Goal: Information Seeking & Learning: Learn about a topic

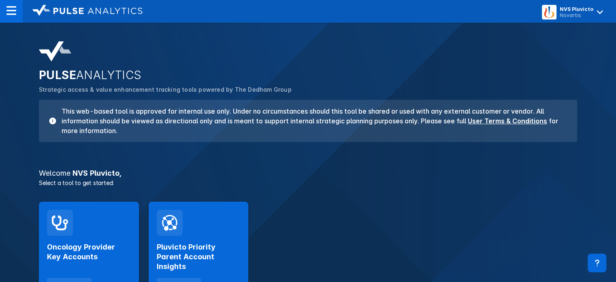
scroll to position [75, 0]
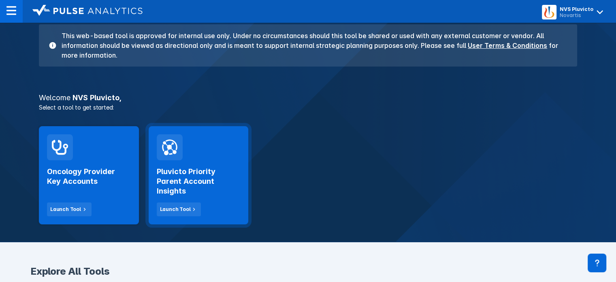
click at [201, 173] on h2 "Pluvicto Priority Parent Account Insights" at bounding box center [199, 181] width 84 height 29
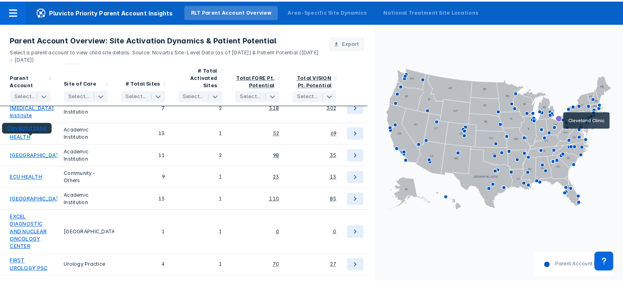
scroll to position [794, 0]
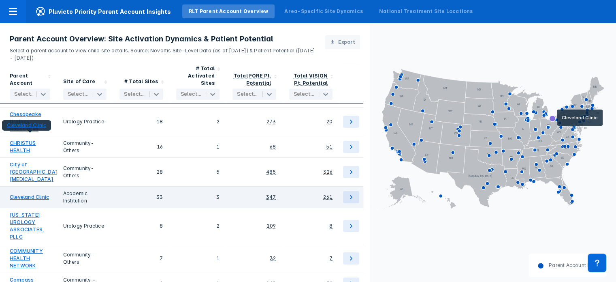
click at [30, 193] on link "Cleveland Clinic" at bounding box center [29, 196] width 39 height 7
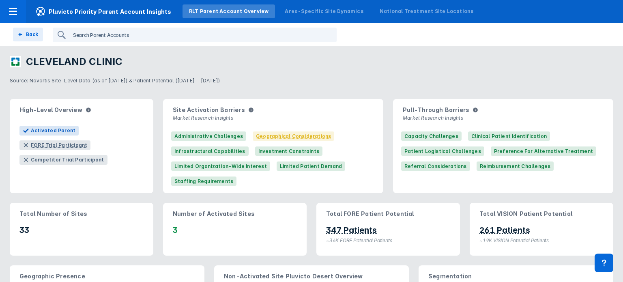
click at [84, 37] on input "search" at bounding box center [191, 34] width 243 height 13
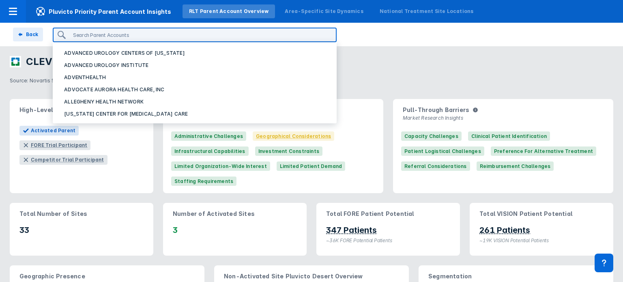
click at [391, 82] on p "Source: Novartis Site-Level Data (as of May 2025) & Patient Potential (October …" at bounding box center [311, 79] width 603 height 11
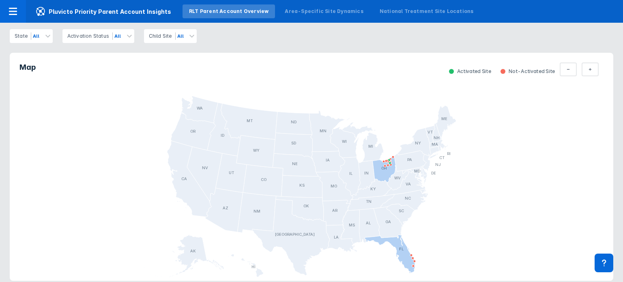
scroll to position [370, 0]
click at [588, 73] on icon at bounding box center [589, 69] width 3 height 6
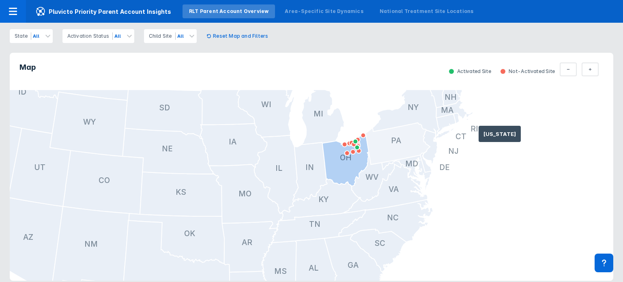
drag, startPoint x: 555, startPoint y: 136, endPoint x: 413, endPoint y: 143, distance: 141.7
click at [413, 143] on g at bounding box center [177, 194] width 625 height 363
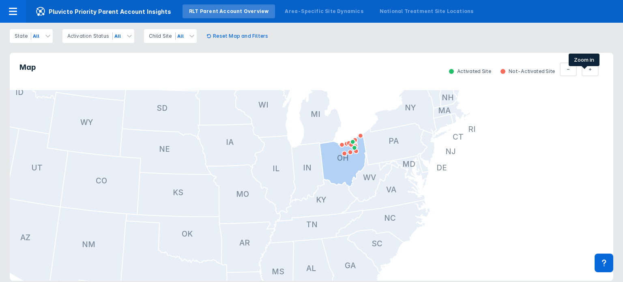
click at [589, 74] on button "Total Parent" at bounding box center [589, 69] width 17 height 14
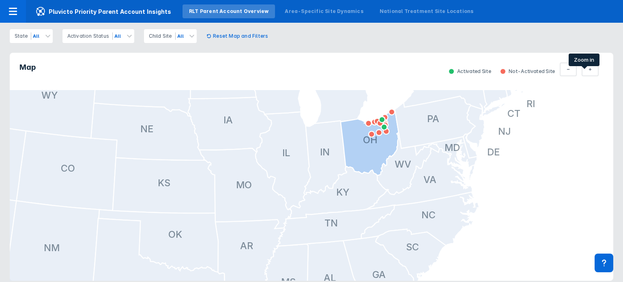
click at [589, 74] on button "Total Parent" at bounding box center [589, 69] width 17 height 14
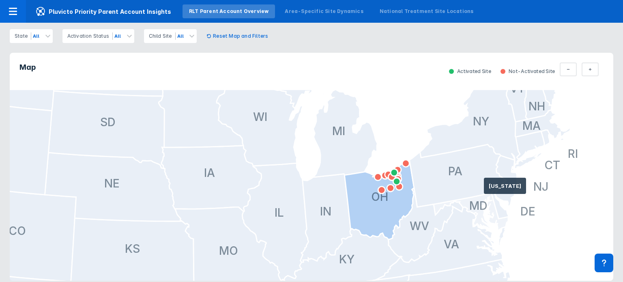
drag, startPoint x: 488, startPoint y: 126, endPoint x: 467, endPoint y: 209, distance: 85.7
click at [467, 209] on g at bounding box center [126, 252] width 937 height 544
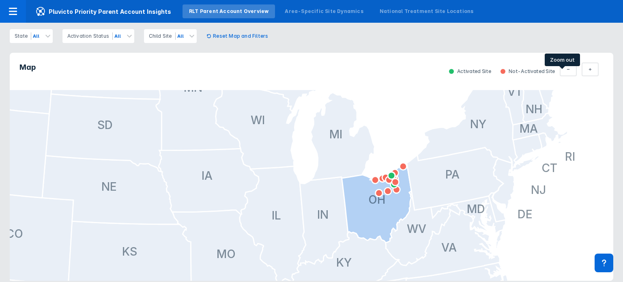
click at [566, 73] on icon at bounding box center [567, 69] width 3 height 6
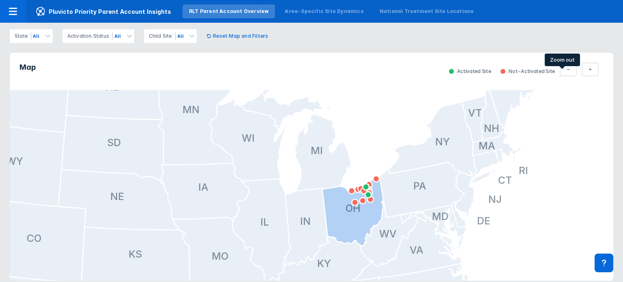
click at [566, 73] on icon at bounding box center [567, 69] width 3 height 6
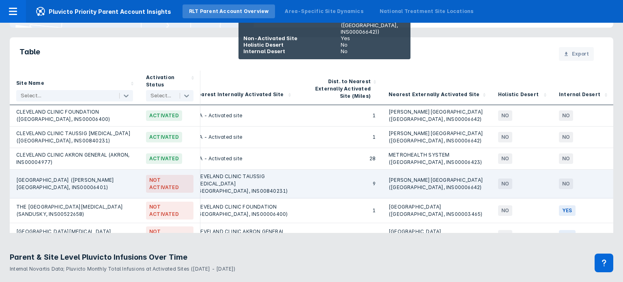
scroll to position [8, 414]
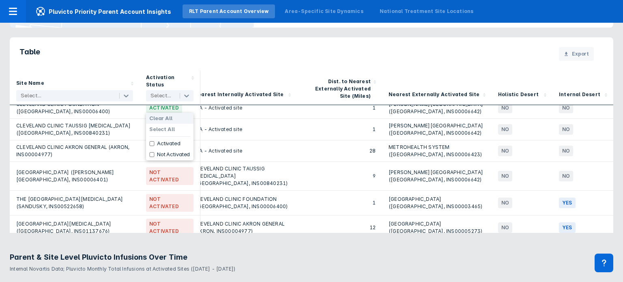
click at [163, 100] on div at bounding box center [161, 96] width 23 height 8
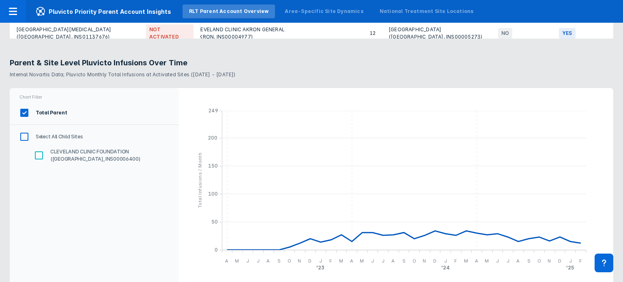
scroll to position [843, 0]
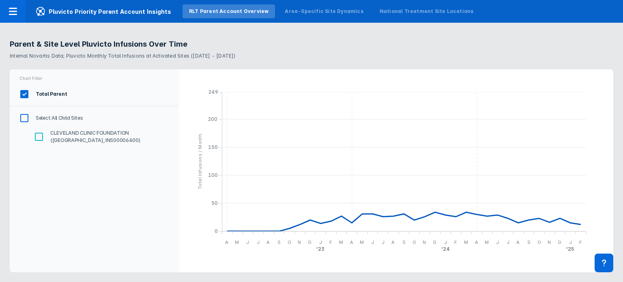
click at [21, 120] on input "Select All Child Sites" at bounding box center [24, 118] width 14 height 14
checkbox input "true"
click at [26, 118] on input "Select All Child Sites" at bounding box center [24, 118] width 14 height 14
checkbox input "false"
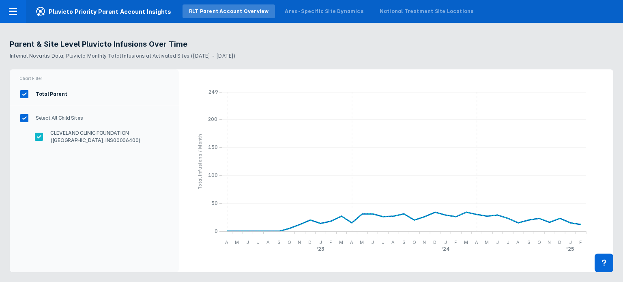
checkbox input "false"
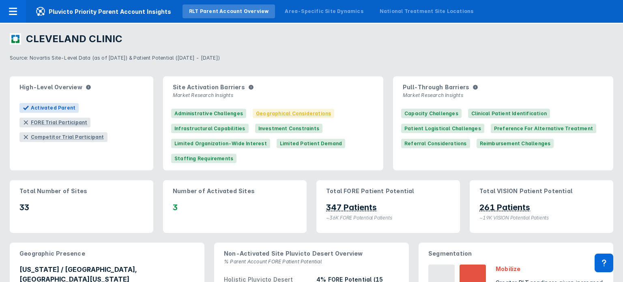
scroll to position [0, 0]
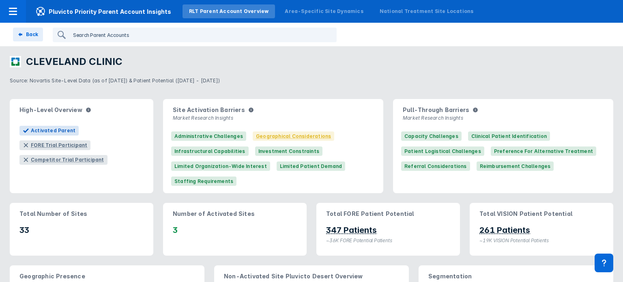
click at [111, 32] on input "search" at bounding box center [191, 34] width 243 height 13
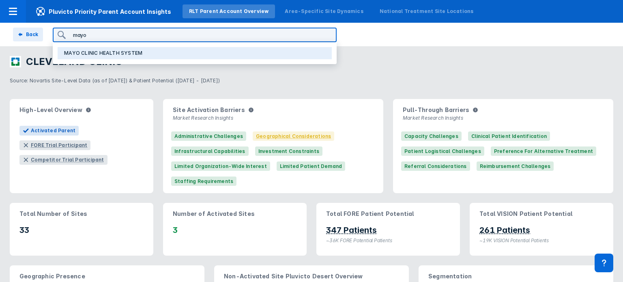
type input "mayo"
click at [91, 55] on p "MAYO CLINIC HEALTH SYSTEM" at bounding box center [103, 52] width 78 height 7
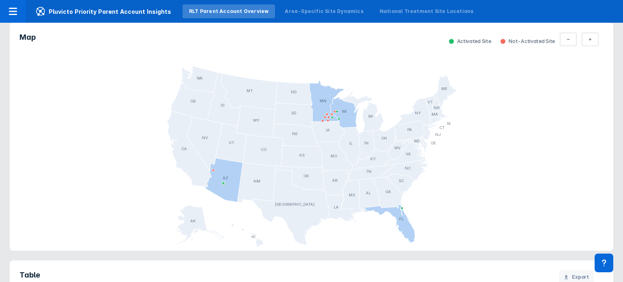
scroll to position [843, 0]
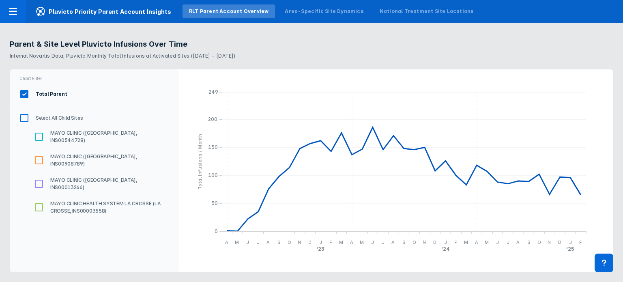
click at [22, 118] on input "Select All Child Sites" at bounding box center [24, 118] width 14 height 14
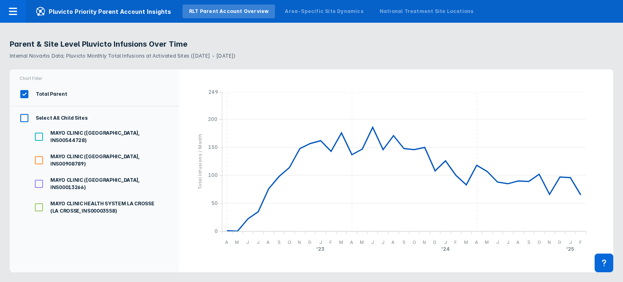
checkbox input "true"
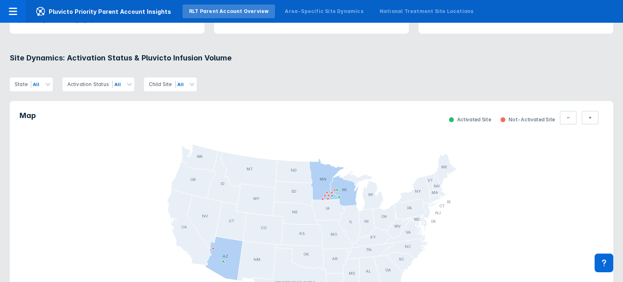
scroll to position [0, 0]
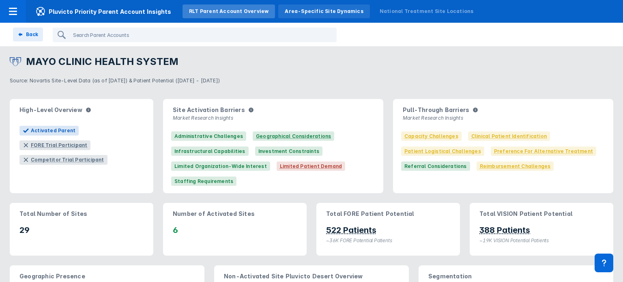
click at [297, 15] on div "Area-Specific Site Dynamics" at bounding box center [324, 11] width 78 height 7
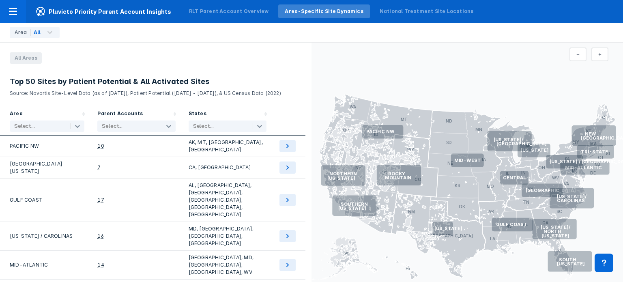
scroll to position [21, 0]
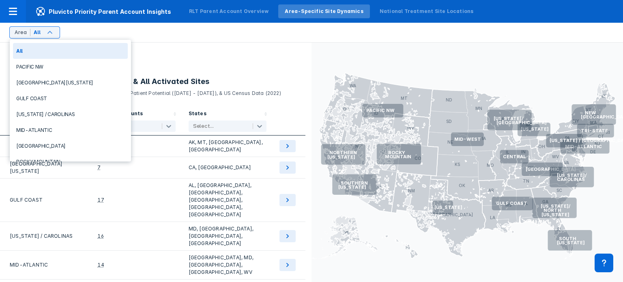
click at [188, 56] on div "All Areas" at bounding box center [151, 57] width 302 height 11
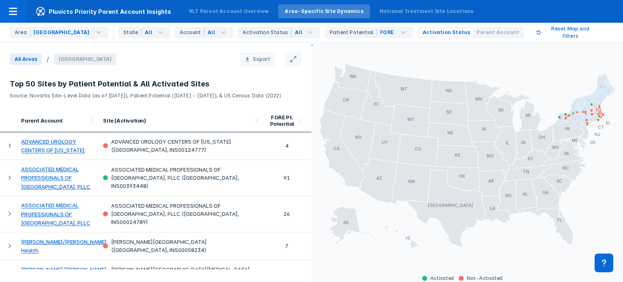
scroll to position [32, 0]
click at [148, 55] on div "All Areas / NEW ENGLAND Export" at bounding box center [151, 59] width 302 height 14
click at [155, 33] on icon at bounding box center [160, 33] width 10 height 10
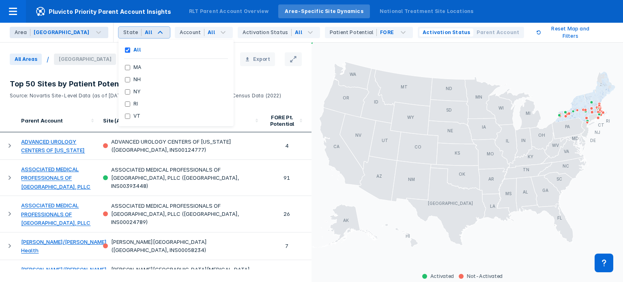
click at [226, 61] on div "All Areas / NEW ENGLAND Export" at bounding box center [151, 59] width 302 height 14
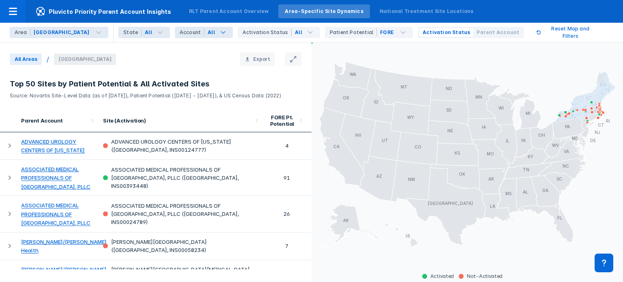
click at [220, 32] on icon at bounding box center [222, 32] width 5 height 3
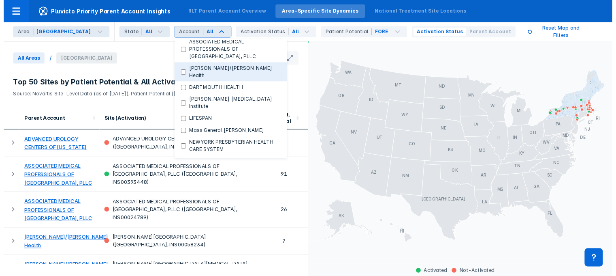
scroll to position [66, 0]
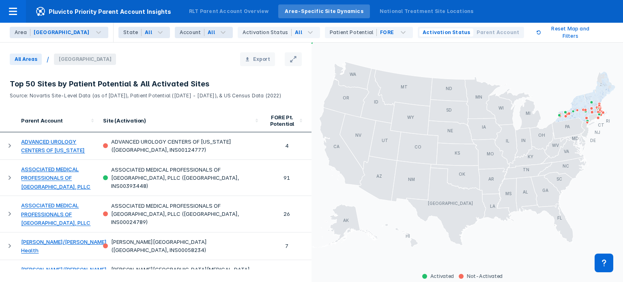
click at [122, 57] on div "All Areas / NEW ENGLAND Export" at bounding box center [151, 59] width 302 height 14
click at [291, 34] on div "All" at bounding box center [305, 32] width 28 height 11
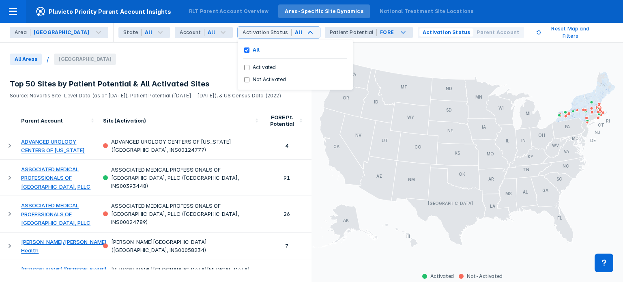
click at [371, 36] on div "Patient Potential FORE" at bounding box center [369, 32] width 88 height 11
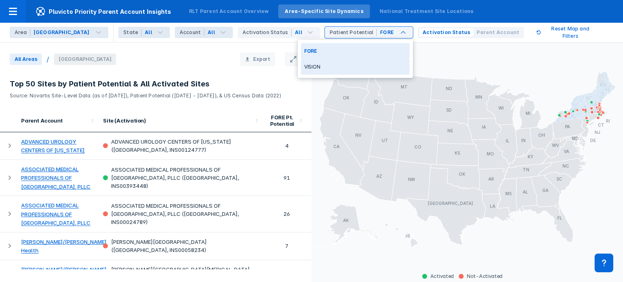
click at [315, 69] on div "VISION" at bounding box center [355, 67] width 109 height 16
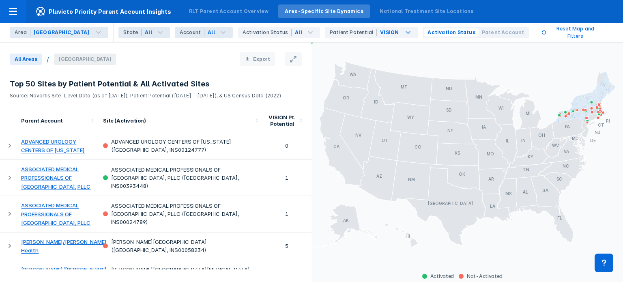
scroll to position [32, 0]
click at [482, 33] on span "Parent Account" at bounding box center [503, 32] width 43 height 7
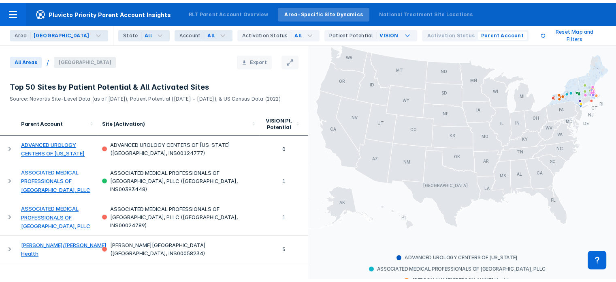
scroll to position [0, 0]
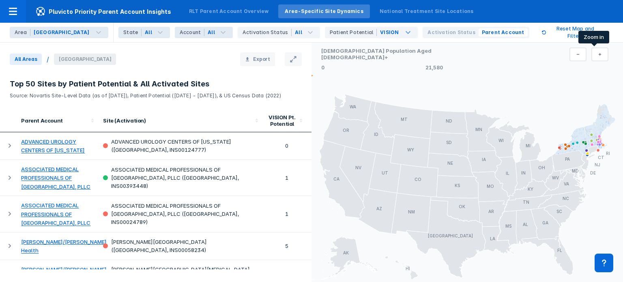
click at [592, 47] on button at bounding box center [599, 54] width 17 height 14
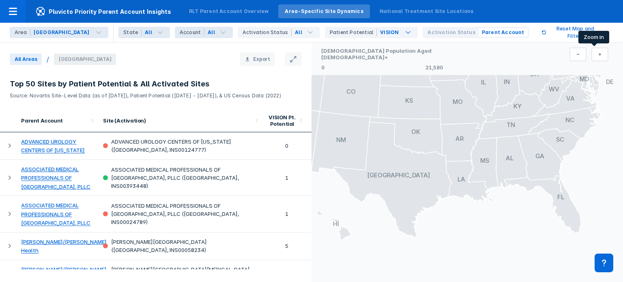
click at [598, 52] on icon at bounding box center [599, 54] width 3 height 6
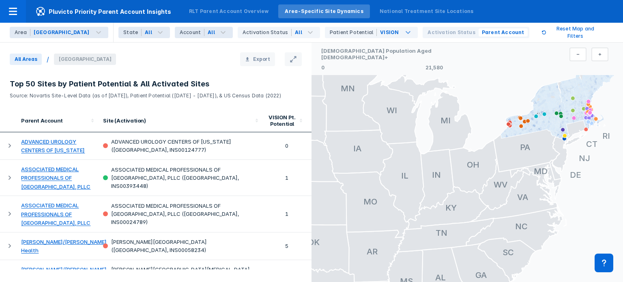
drag, startPoint x: 591, startPoint y: 128, endPoint x: 494, endPoint y: 301, distance: 198.1
click at [494, 281] on html "Pluvicto Priority Parent Account Insights RLT Parent Account Overview Area-Spec…" at bounding box center [311, 141] width 623 height 282
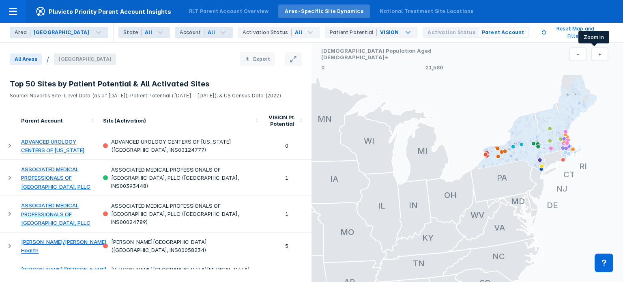
click at [599, 54] on button at bounding box center [599, 54] width 17 height 14
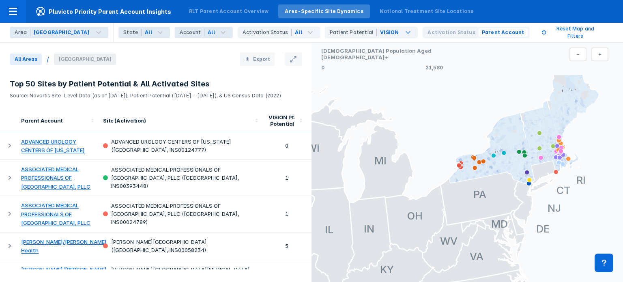
drag, startPoint x: 580, startPoint y: 111, endPoint x: 533, endPoint y: 188, distance: 89.8
click at [533, 188] on icon at bounding box center [502, 153] width 107 height 81
click at [598, 57] on icon at bounding box center [599, 54] width 3 height 6
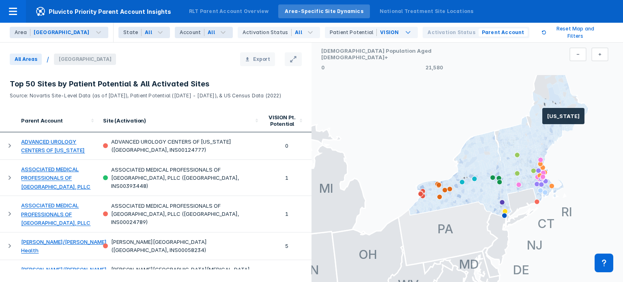
drag, startPoint x: 542, startPoint y: 119, endPoint x: 483, endPoint y: 213, distance: 110.8
click at [483, 213] on icon at bounding box center [447, 233] width 99 height 64
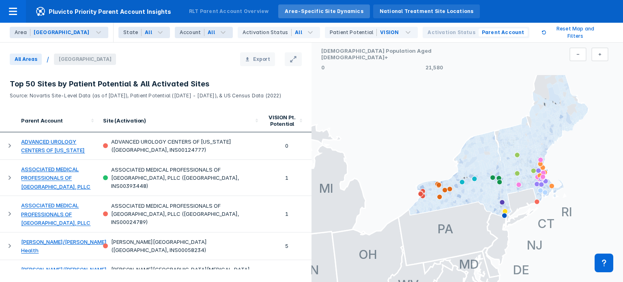
click at [395, 13] on div "National Treatment Site Locations" at bounding box center [426, 11] width 94 height 7
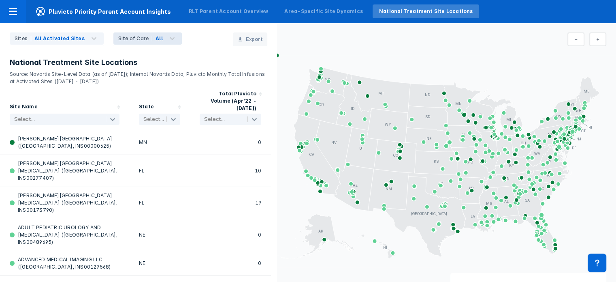
click at [185, 35] on div "Sites All Activated Sites Site of Care All Export" at bounding box center [138, 35] width 277 height 24
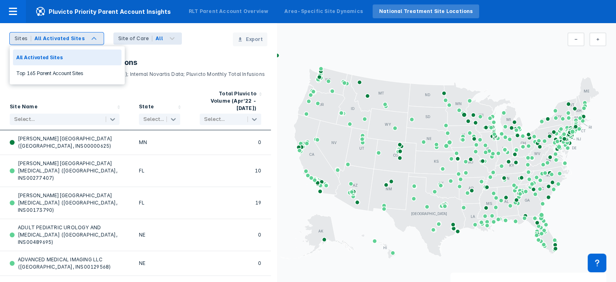
click at [80, 38] on div "All Activated Sites" at bounding box center [61, 38] width 55 height 11
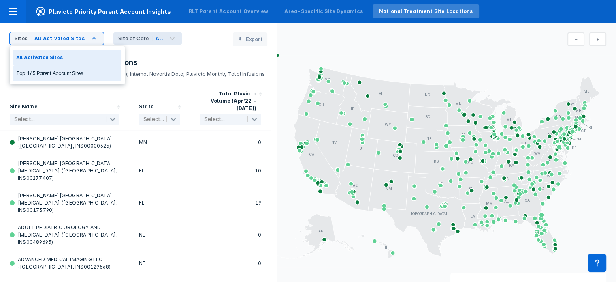
click at [57, 71] on div "Top 165 Parent Account Sites" at bounding box center [67, 73] width 109 height 16
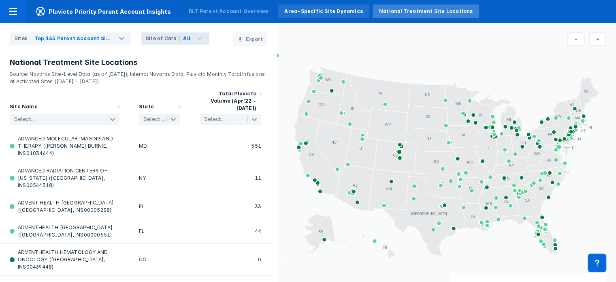
click at [285, 12] on div "Area-Specific Site Dynamics" at bounding box center [324, 11] width 78 height 7
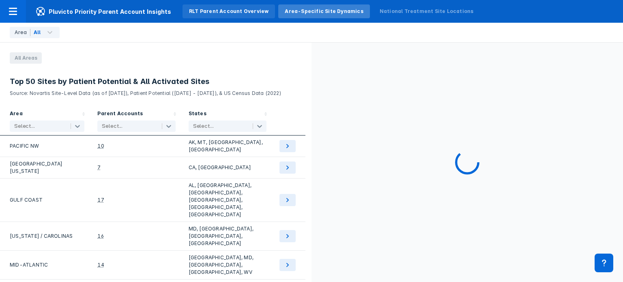
click at [195, 13] on div "RLT Parent Account Overview" at bounding box center [228, 11] width 79 height 7
